Goal: Check status: Check status

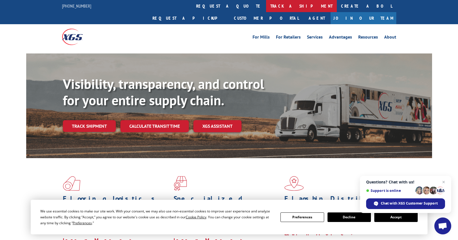
click at [266, 4] on link "track a shipment" at bounding box center [301, 6] width 71 height 12
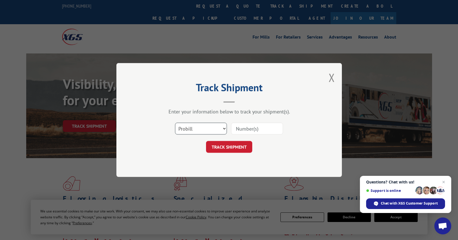
click at [224, 129] on select "Select category... Probill BOL PO" at bounding box center [201, 129] width 52 height 12
select select "bol"
click at [175, 123] on select "Select category... Probill BOL PO" at bounding box center [201, 129] width 52 height 12
click at [230, 146] on button "TRACK SHIPMENT" at bounding box center [229, 147] width 46 height 12
click at [260, 128] on input at bounding box center [257, 129] width 52 height 12
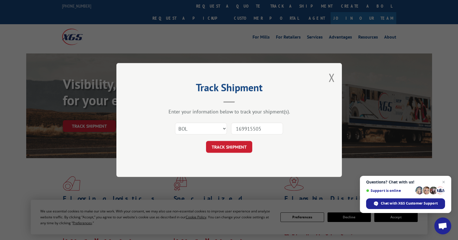
type input "1699155058"
click button "TRACK SHIPMENT" at bounding box center [229, 147] width 46 height 12
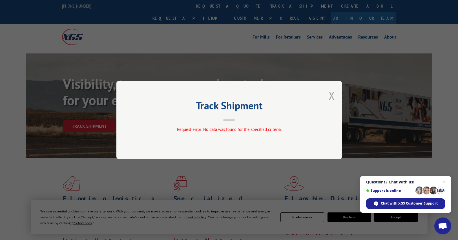
click at [334, 94] on button "Close modal" at bounding box center [332, 95] width 6 height 15
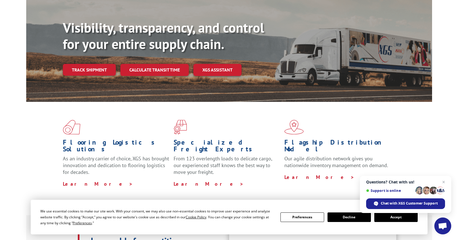
scroll to position [28, 0]
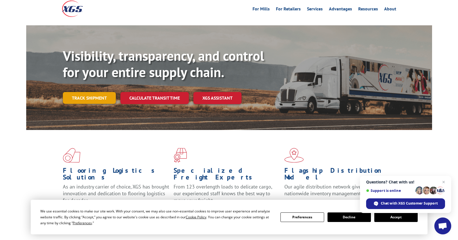
click at [91, 92] on link "Track shipment" at bounding box center [89, 98] width 53 height 12
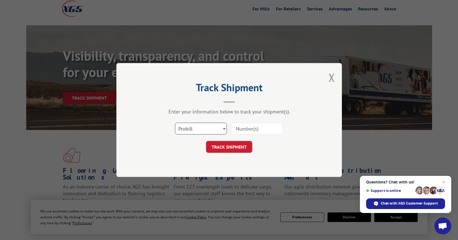
click at [223, 129] on select "Select category... Probill BOL PO" at bounding box center [201, 129] width 52 height 12
select select "po"
click at [175, 123] on select "Select category... Probill BOL PO" at bounding box center [201, 129] width 52 height 12
click at [258, 128] on input at bounding box center [257, 129] width 52 height 12
type input "89872-01"
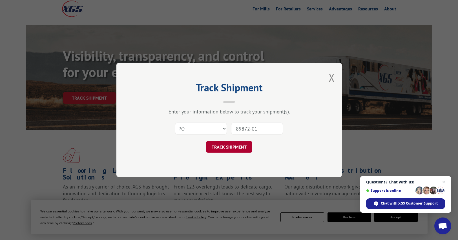
click at [229, 148] on button "TRACK SHIPMENT" at bounding box center [229, 147] width 46 height 12
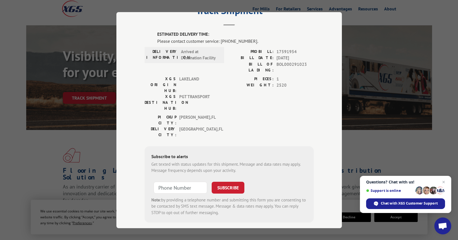
scroll to position [0, 0]
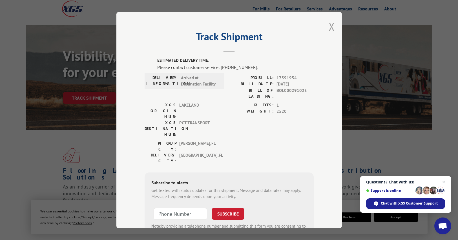
click at [329, 26] on button "Close modal" at bounding box center [332, 26] width 6 height 15
